Goal: Information Seeking & Learning: Learn about a topic

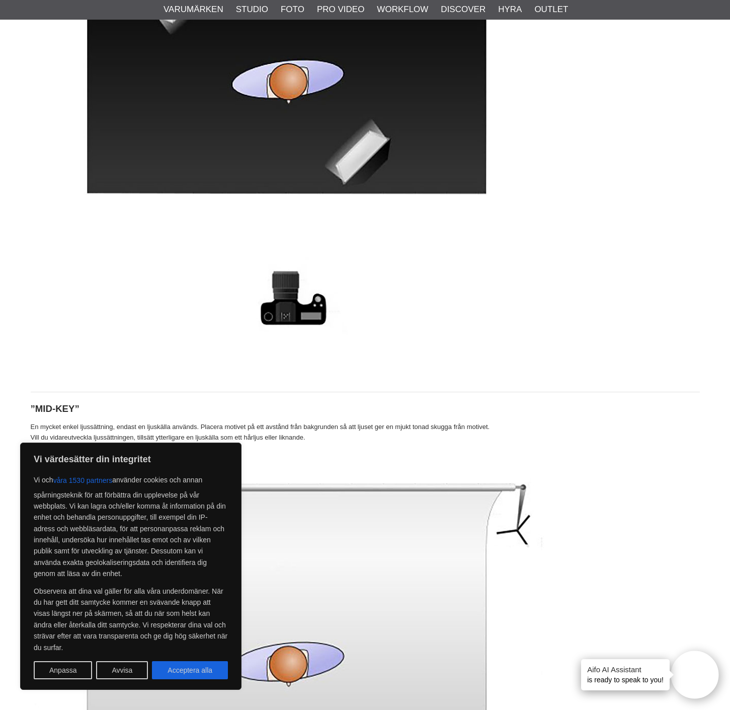
scroll to position [697, 0]
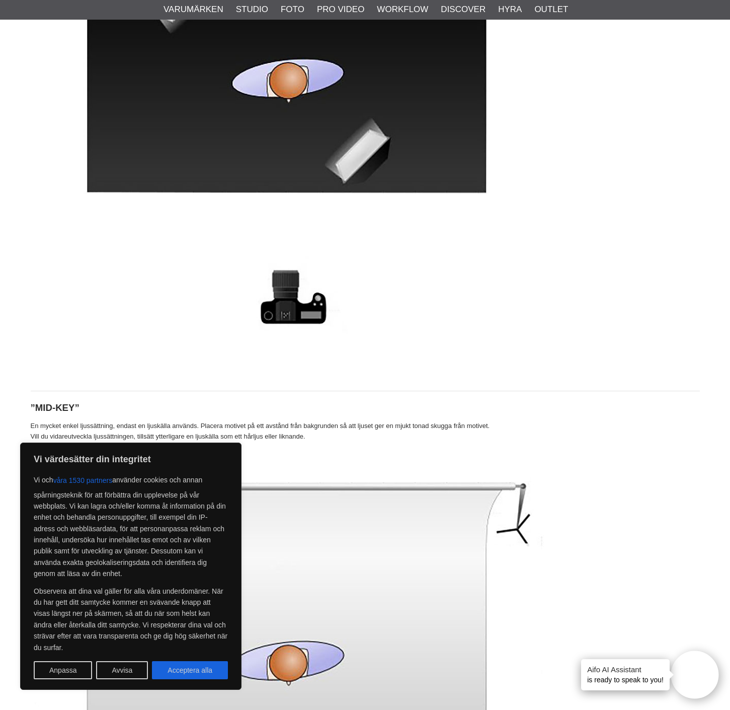
click at [209, 666] on button "Acceptera alla" at bounding box center [190, 670] width 76 height 18
checkbox input "true"
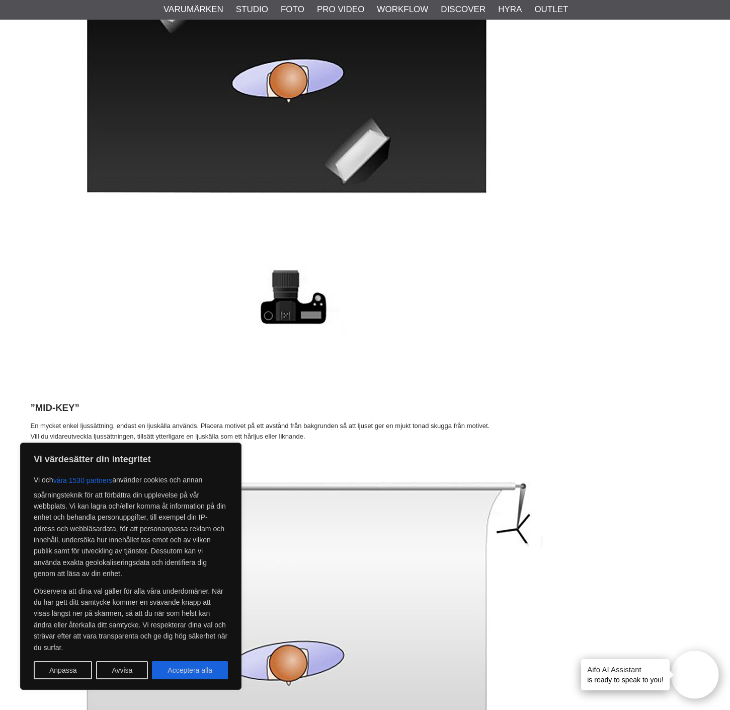
checkbox input "true"
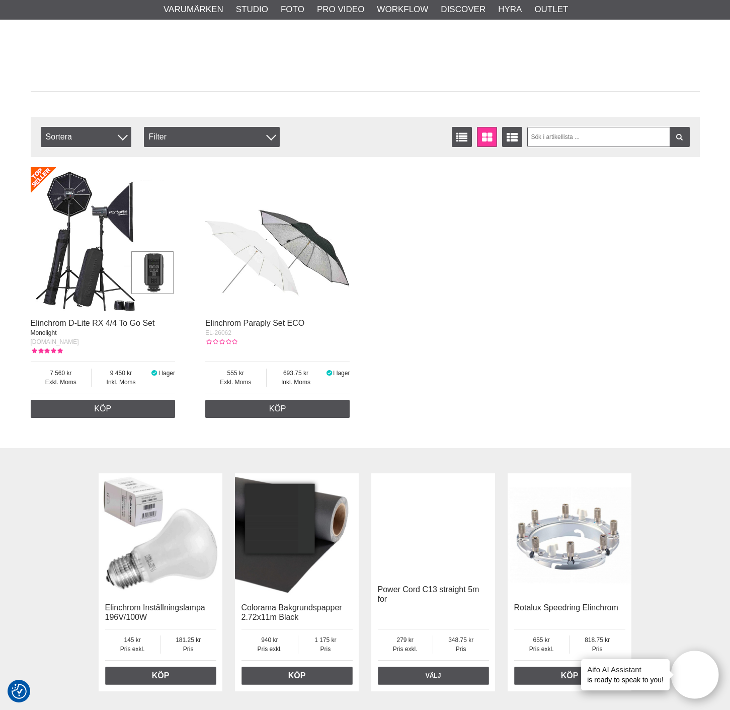
scroll to position [2493, 0]
